Goal: Use online tool/utility: Utilize a website feature to perform a specific function

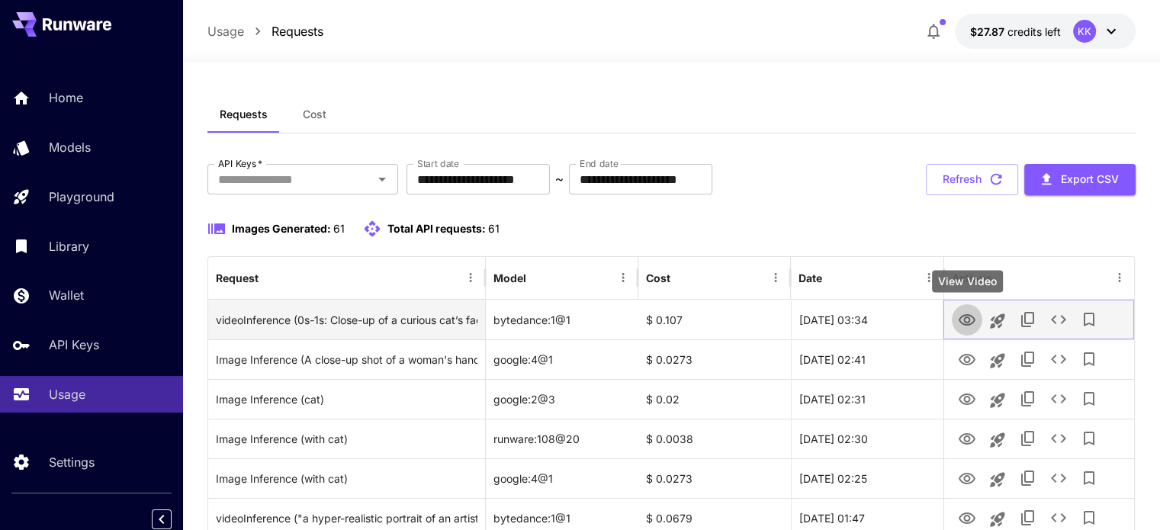
click at [964, 319] on icon "View Video" at bounding box center [966, 319] width 17 height 11
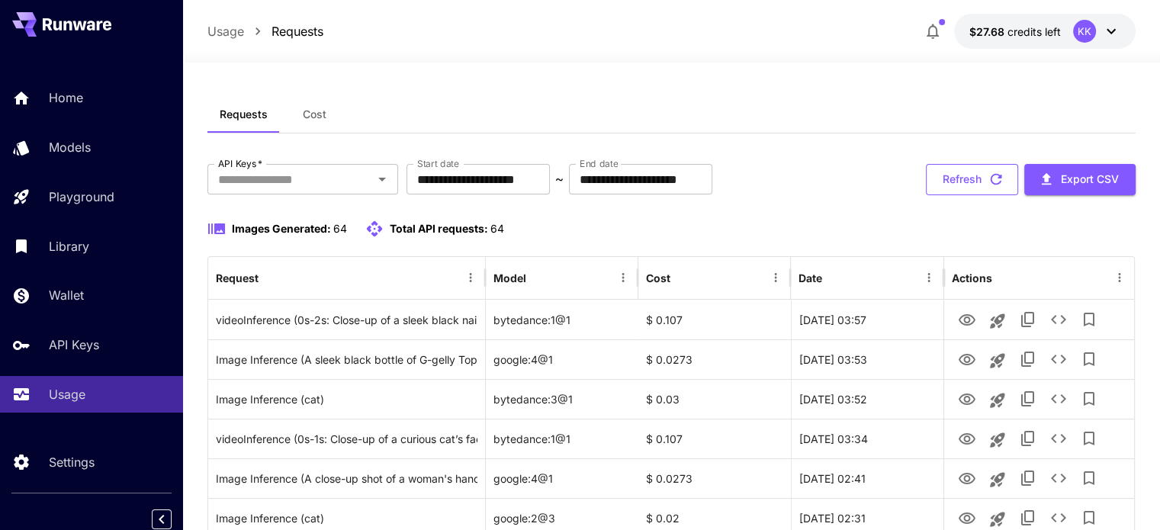
click at [962, 183] on button "Refresh" at bounding box center [972, 179] width 92 height 31
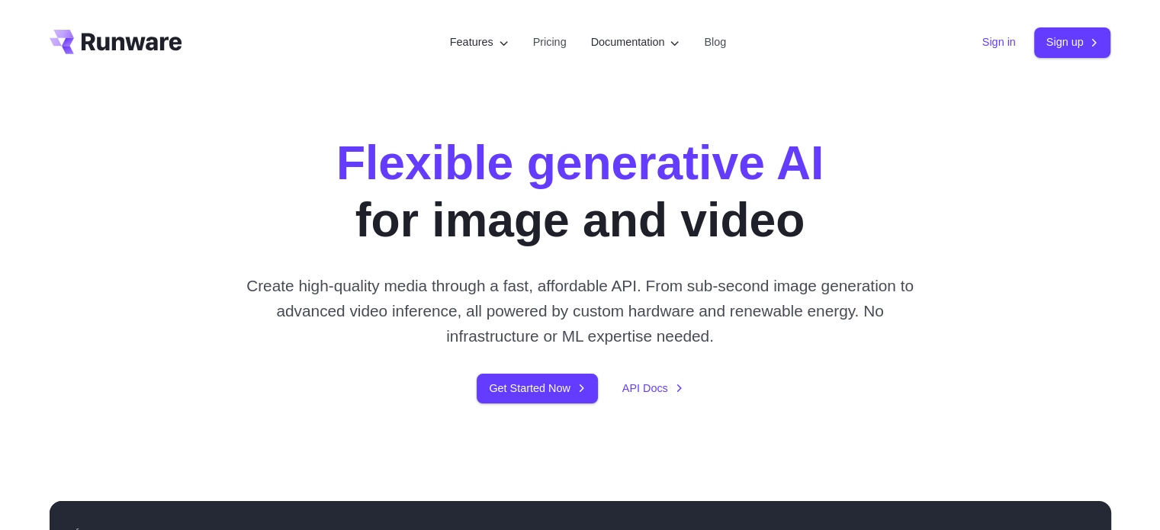
click at [982, 48] on link "Sign in" at bounding box center [999, 43] width 34 height 18
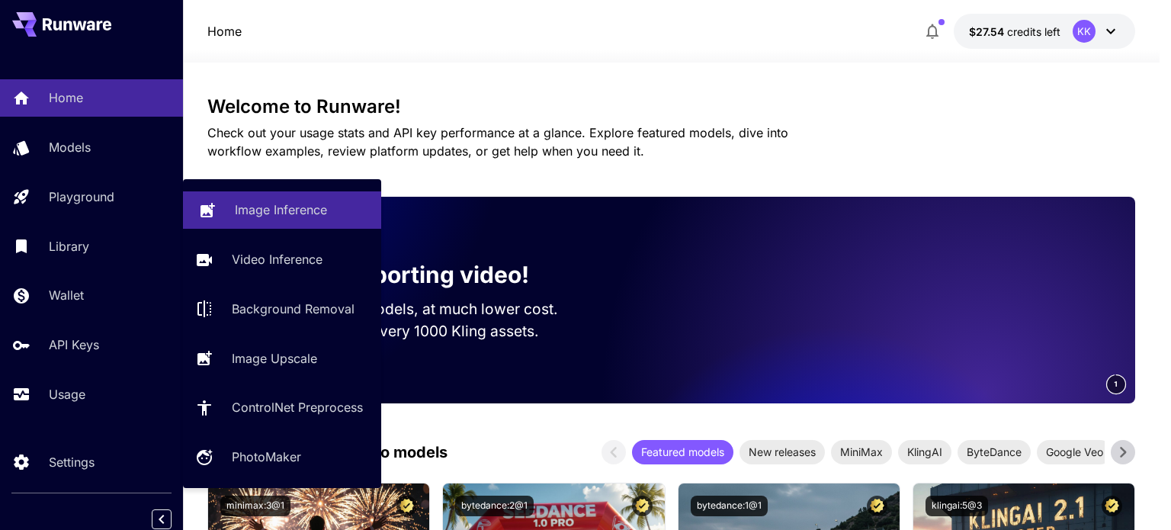
click at [265, 216] on p "Image Inference" at bounding box center [281, 210] width 92 height 18
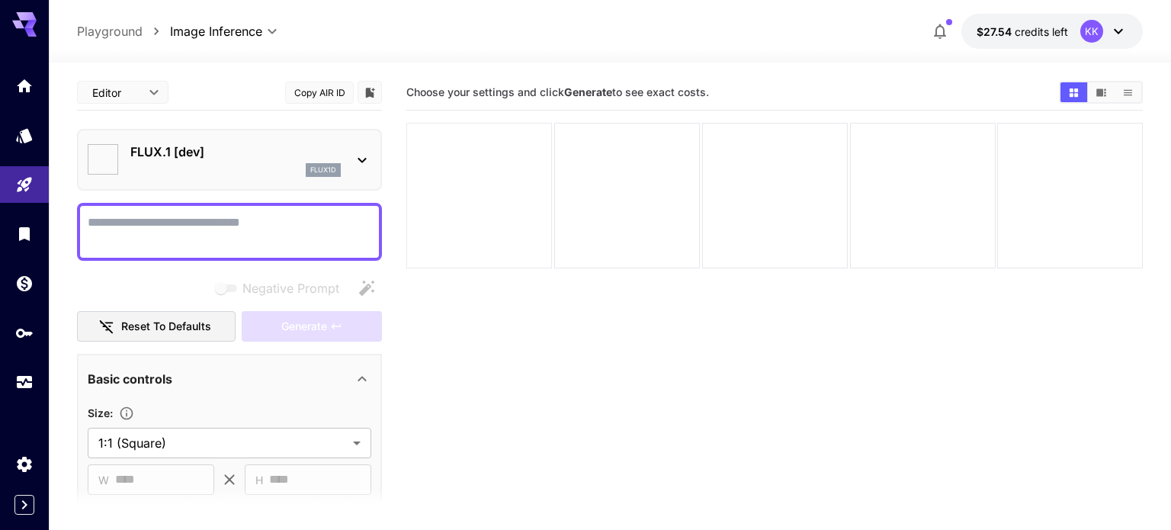
type input "**********"
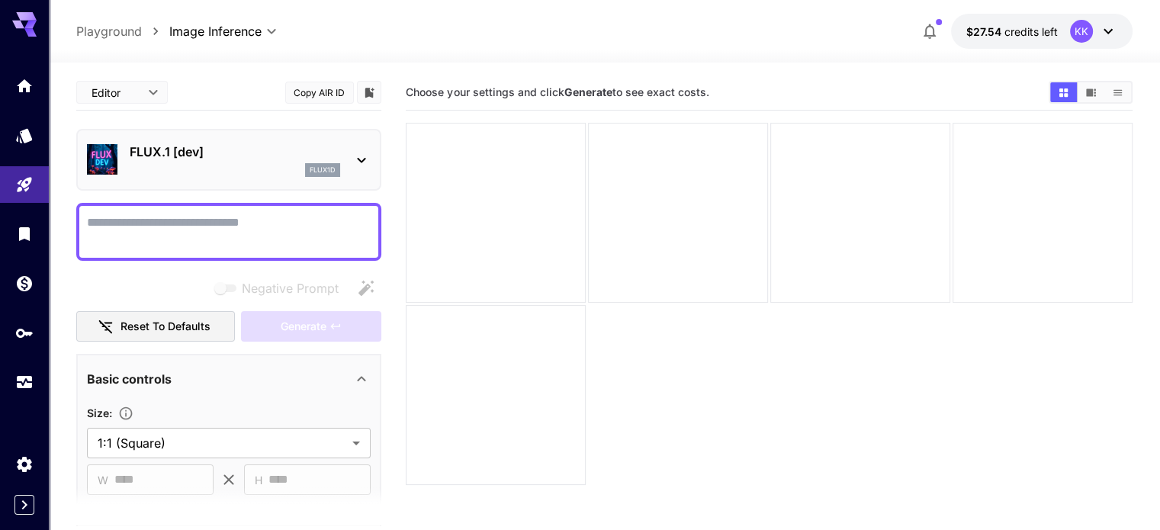
click at [167, 151] on p "FLUX.1 [dev]" at bounding box center [235, 152] width 210 height 18
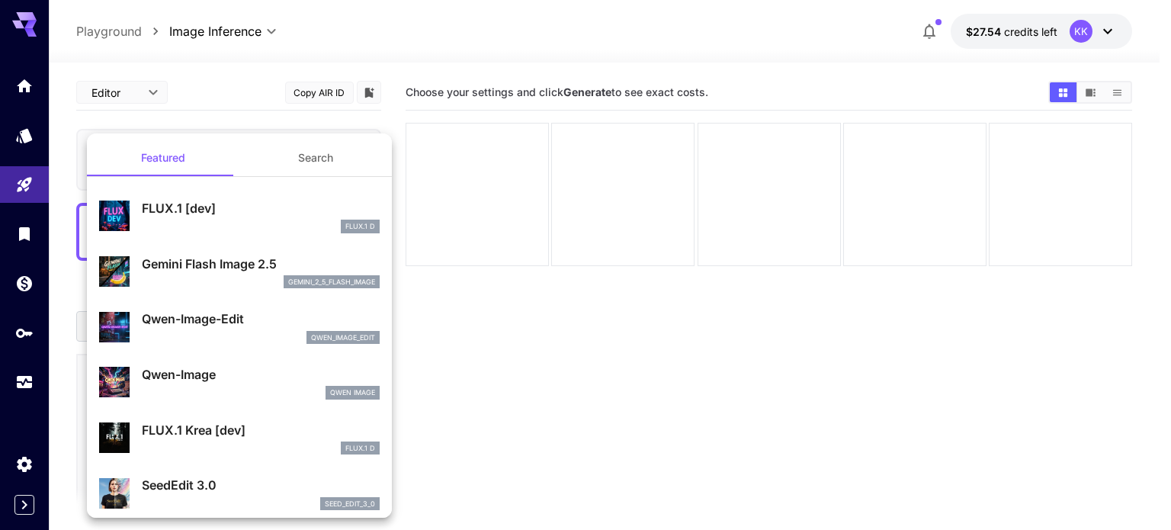
click at [239, 269] on p "Gemini Flash Image 2.5" at bounding box center [261, 264] width 238 height 18
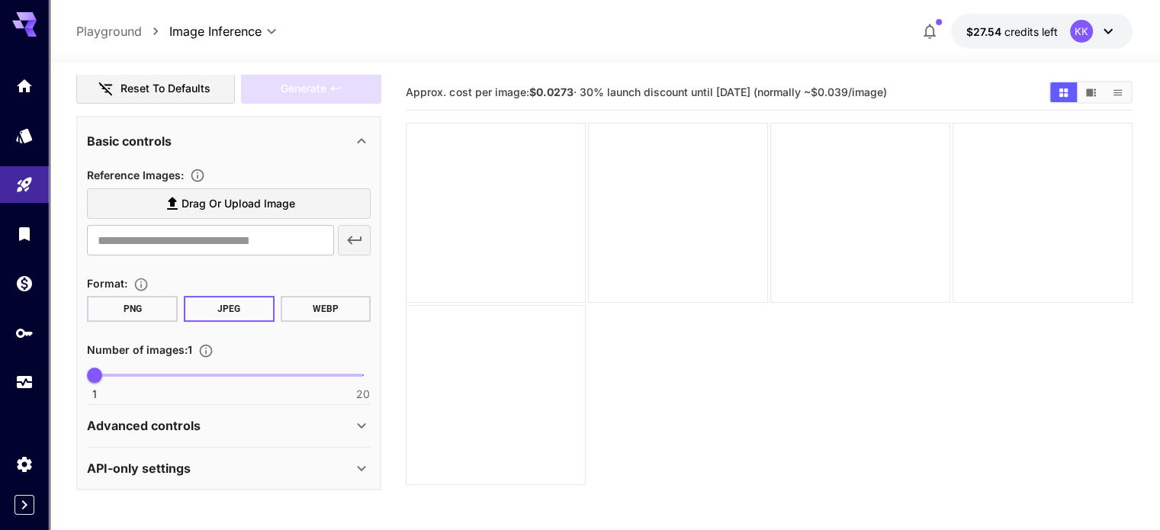
scroll to position [76, 0]
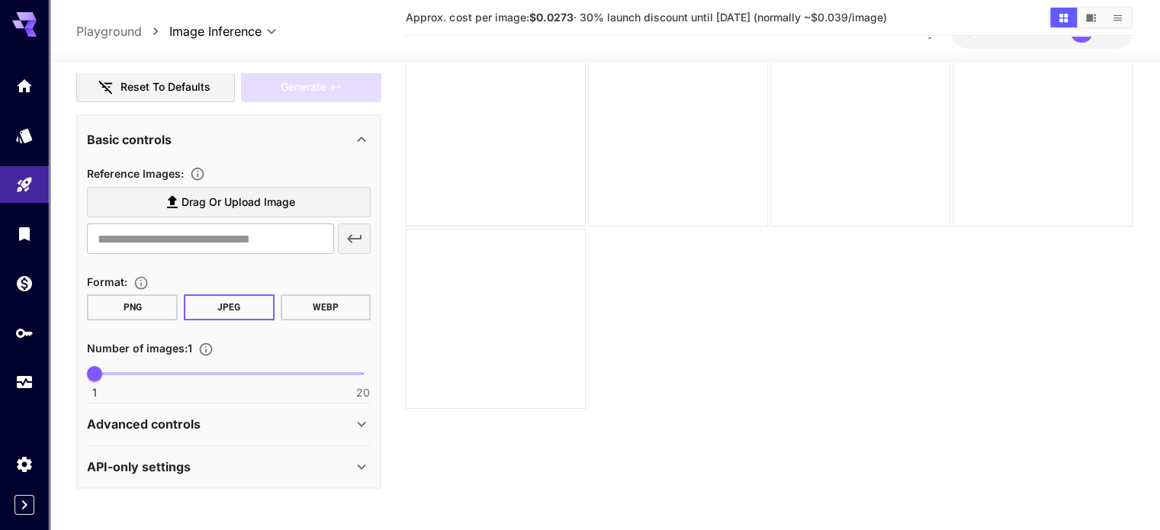
click at [235, 425] on div "Advanced controls" at bounding box center [219, 424] width 265 height 18
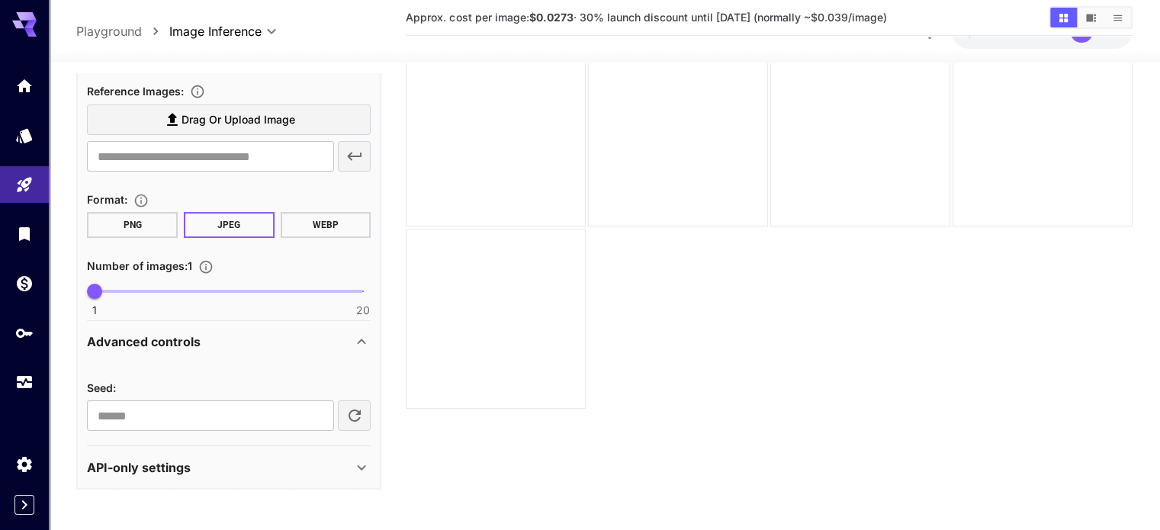
click at [252, 467] on div "API-only settings" at bounding box center [219, 467] width 265 height 18
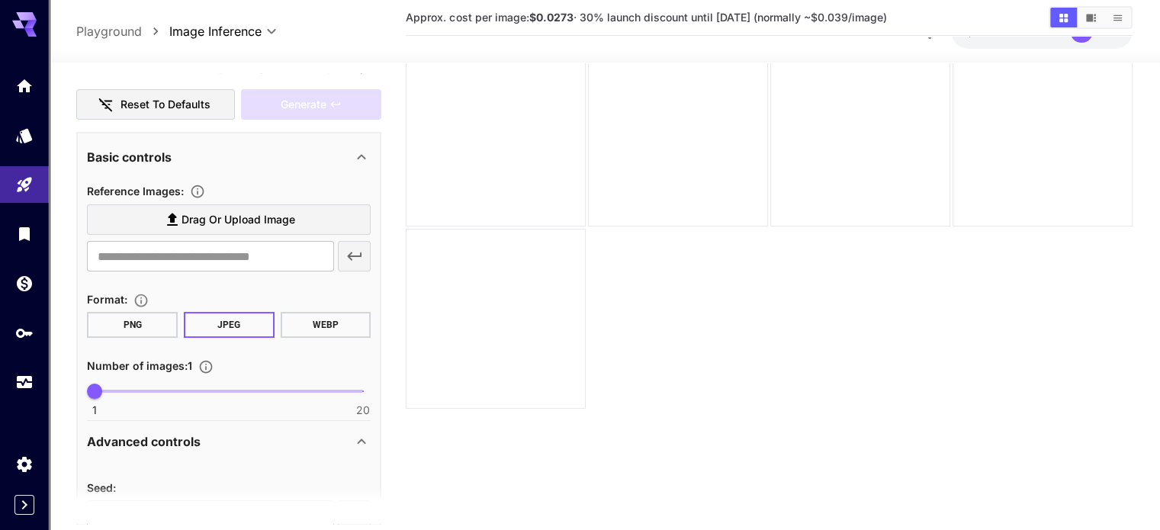
scroll to position [144, 0]
